Goal: Transaction & Acquisition: Purchase product/service

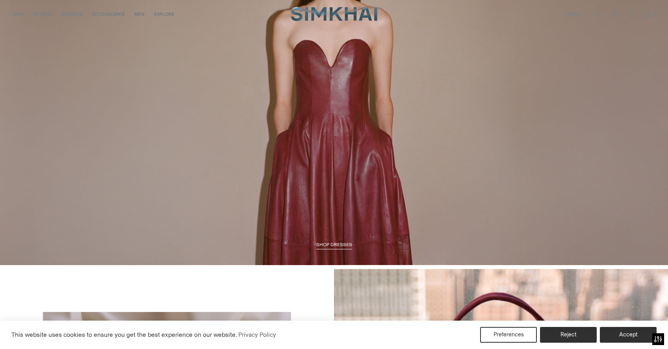
scroll to position [1216, 0]
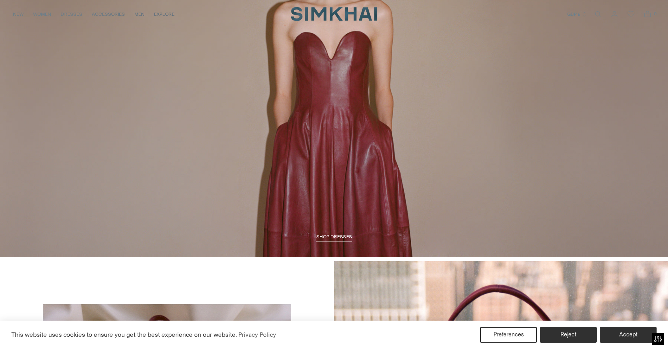
click at [335, 237] on span "SHOP DRESSES" at bounding box center [334, 237] width 36 height 6
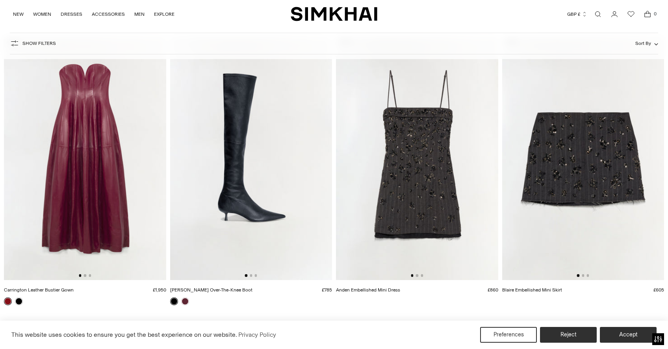
scroll to position [656, 0]
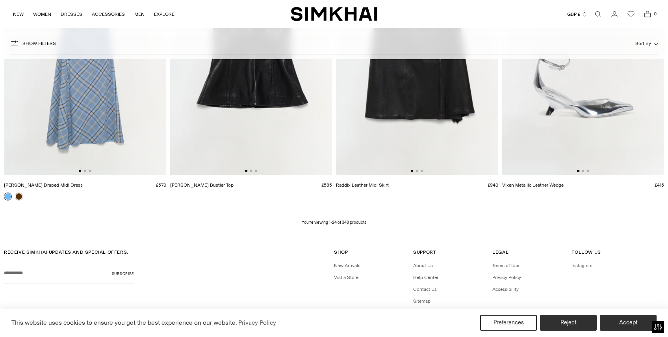
scroll to position [1586, 0]
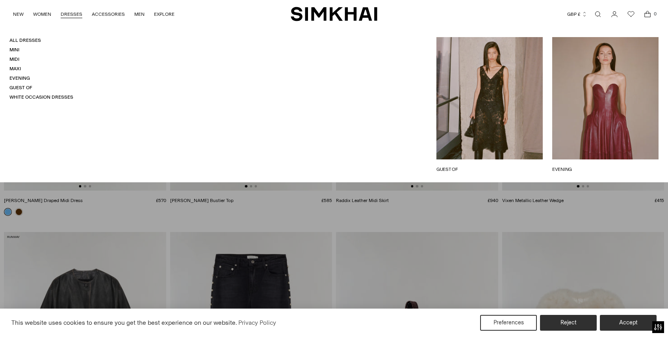
click at [73, 13] on link "DRESSES" at bounding box center [72, 14] width 22 height 17
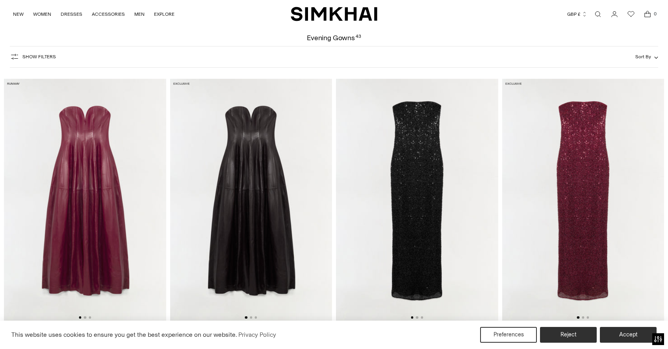
scroll to position [6, 0]
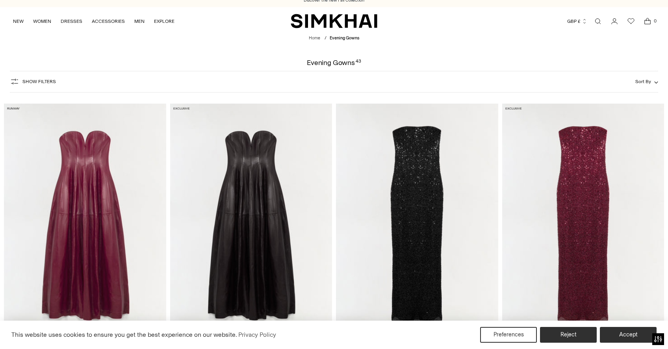
click at [589, 230] on img at bounding box center [583, 225] width 162 height 243
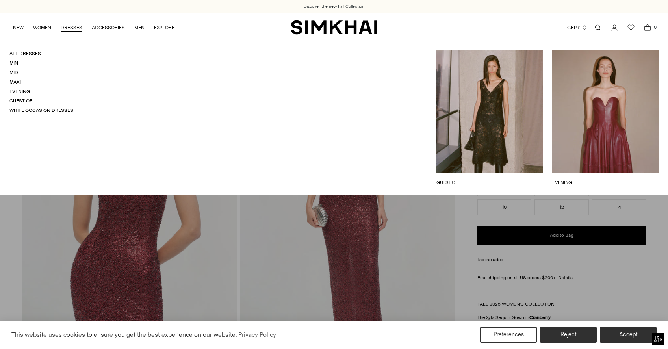
click at [564, 179] on link "EVENING" at bounding box center [605, 182] width 106 height 7
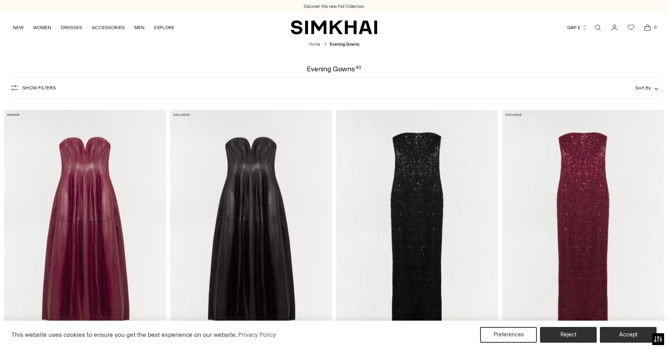
click at [75, 253] on img at bounding box center [85, 231] width 162 height 243
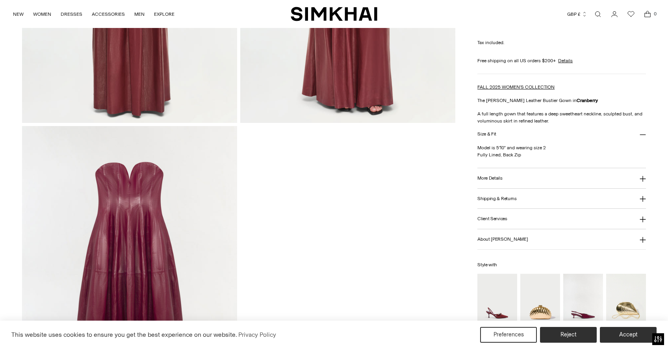
scroll to position [934, 0]
